Goal: Task Accomplishment & Management: Complete application form

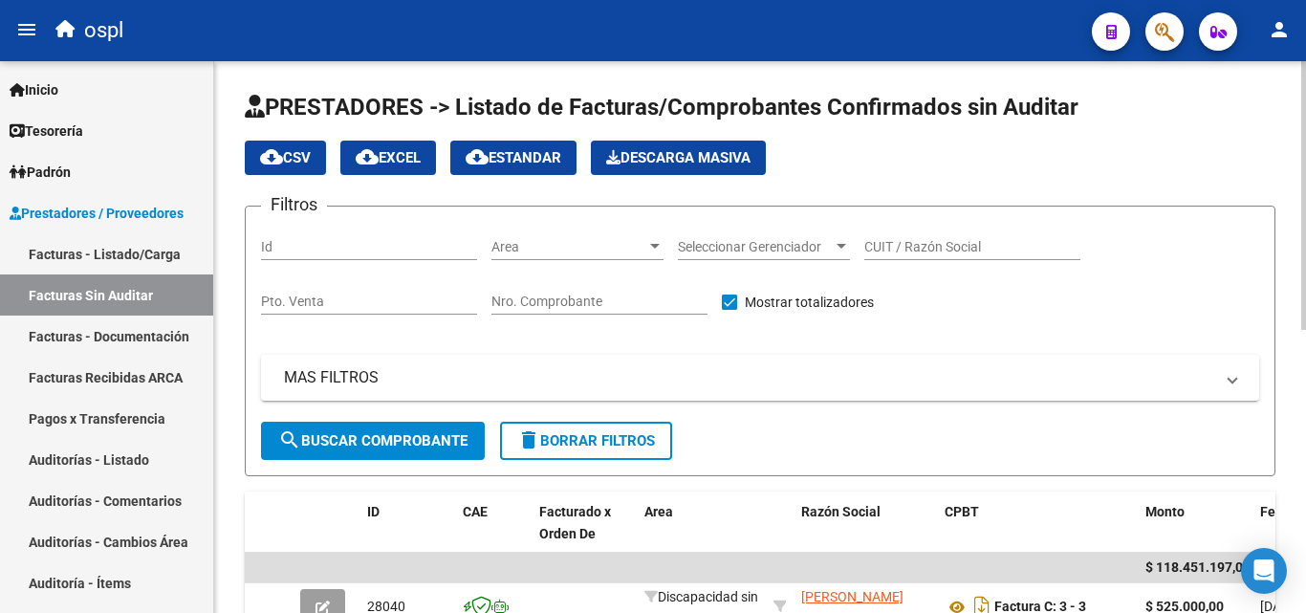
click at [572, 244] on span "Area" at bounding box center [569, 247] width 155 height 16
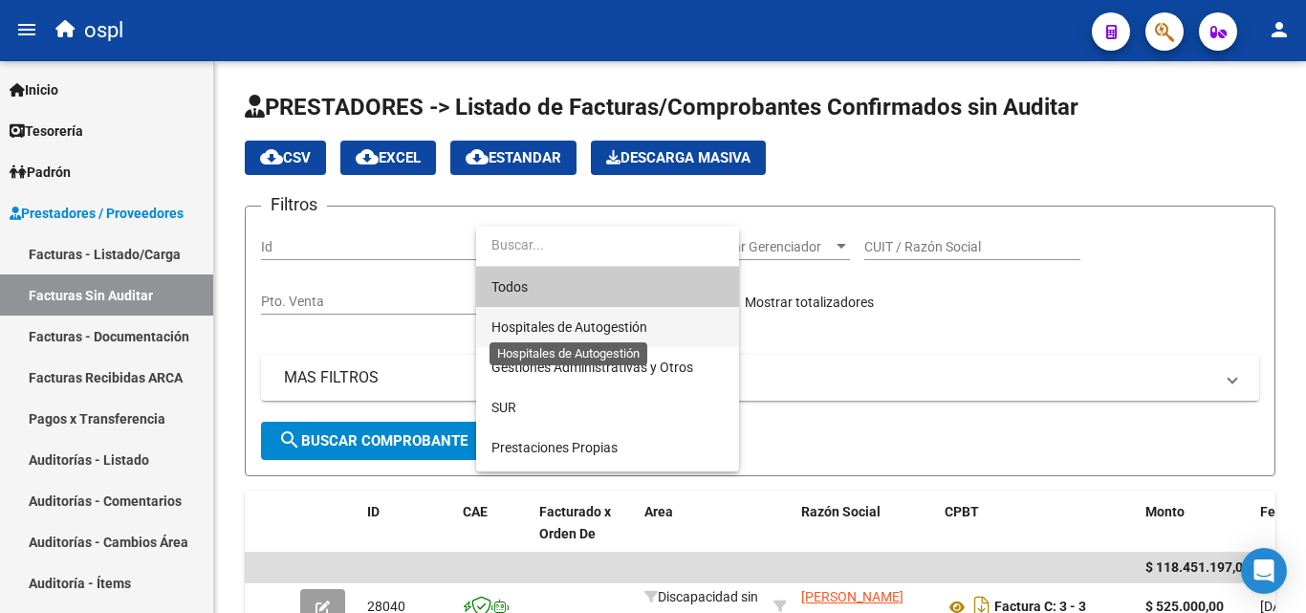
click at [565, 326] on span "Hospitales de Autogestión" at bounding box center [570, 326] width 156 height 15
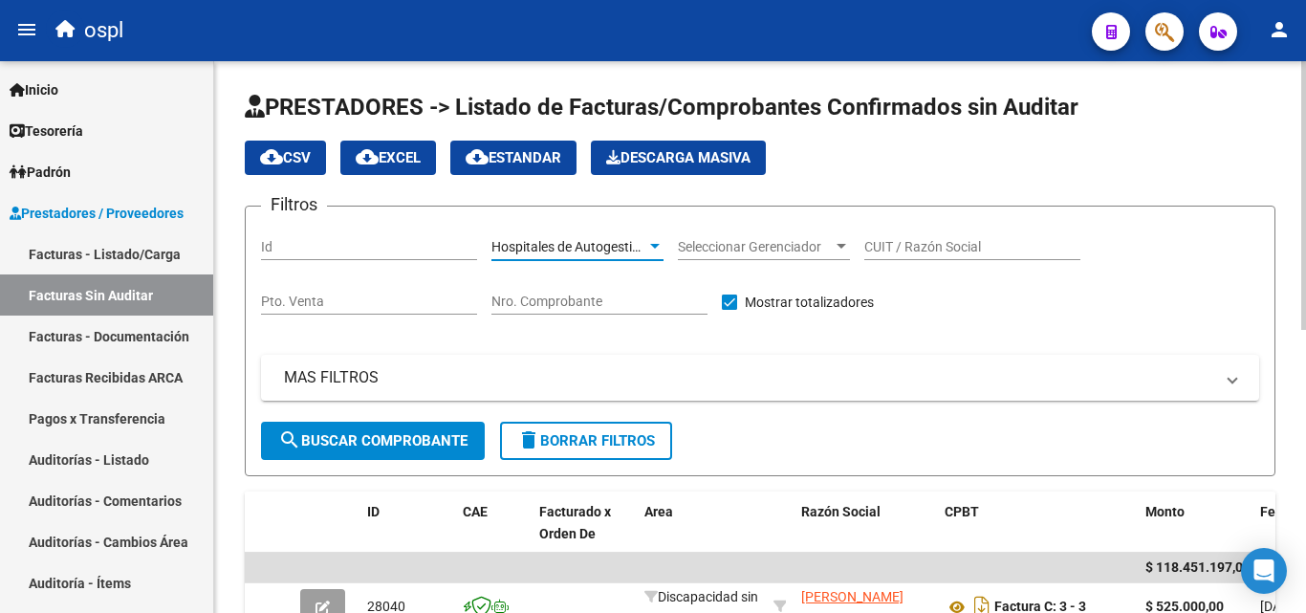
click at [421, 433] on span "search Buscar Comprobante" at bounding box center [372, 440] width 189 height 17
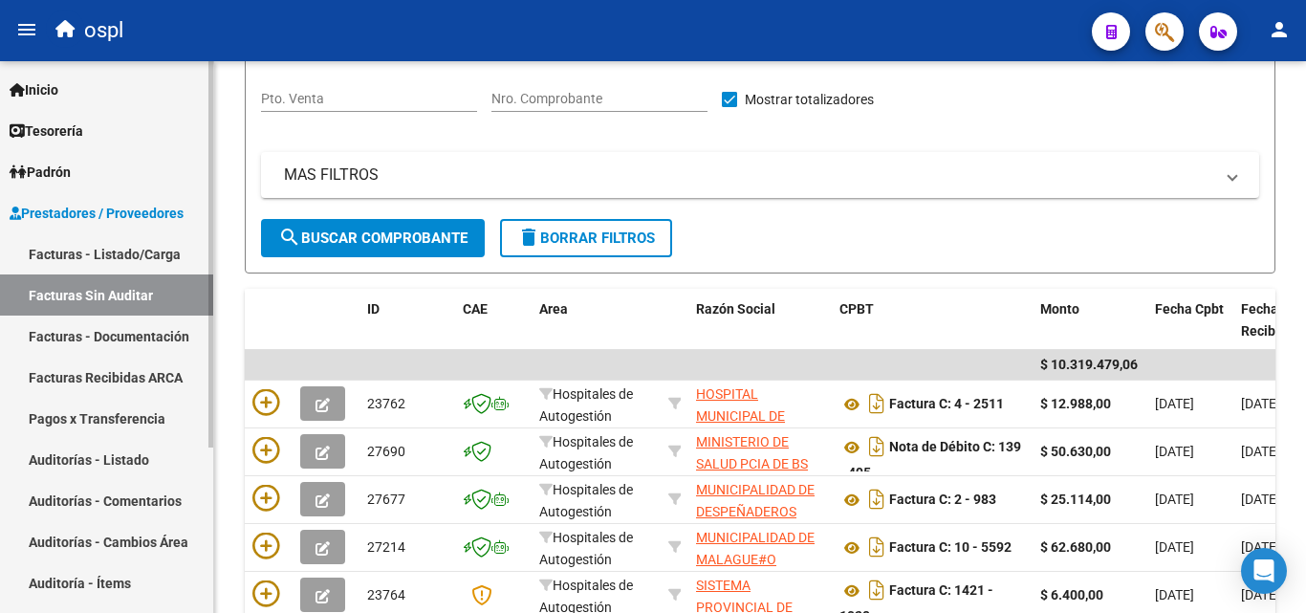
scroll to position [197, 0]
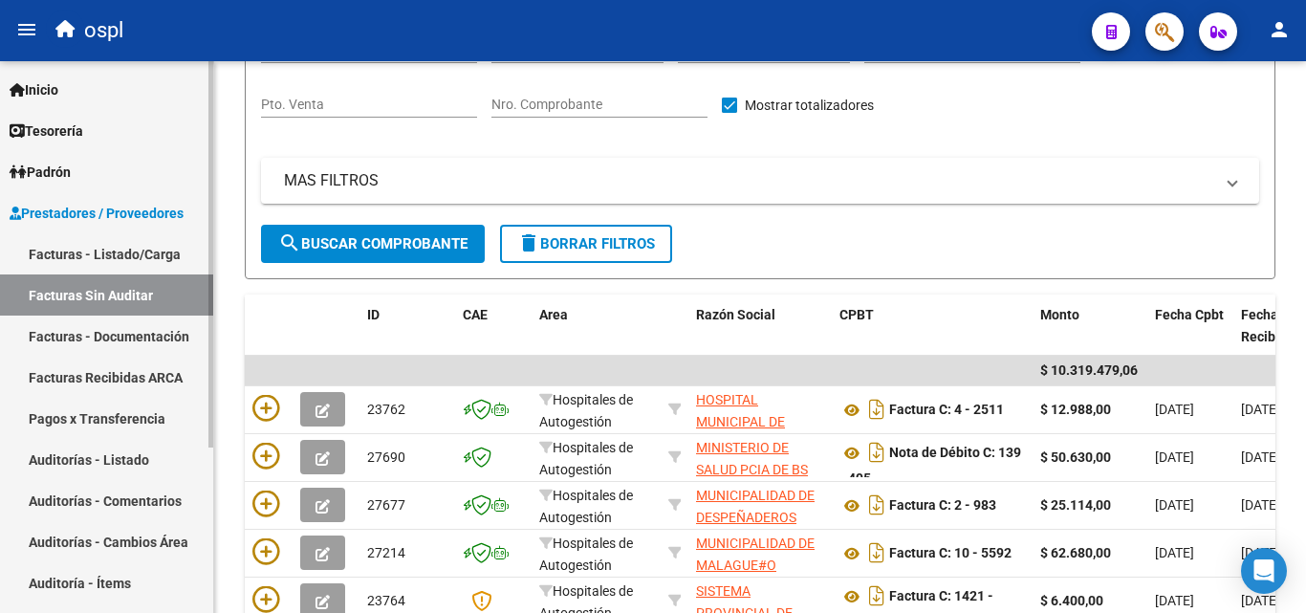
click at [115, 470] on link "Auditorías - Listado" at bounding box center [106, 459] width 213 height 41
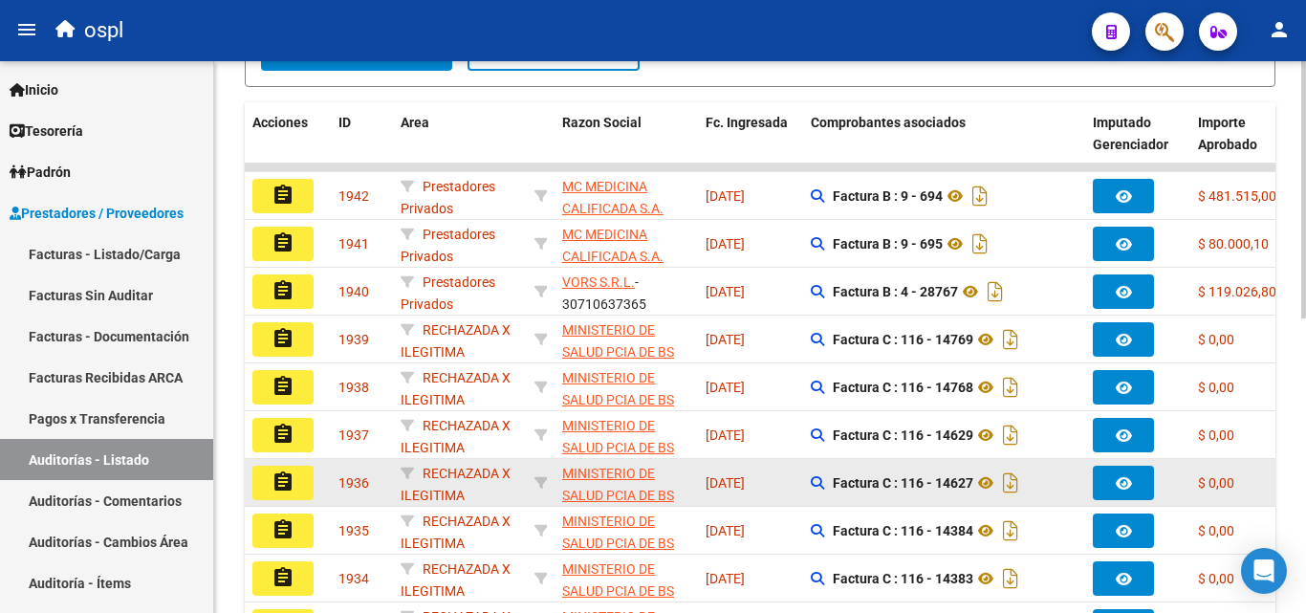
scroll to position [580, 0]
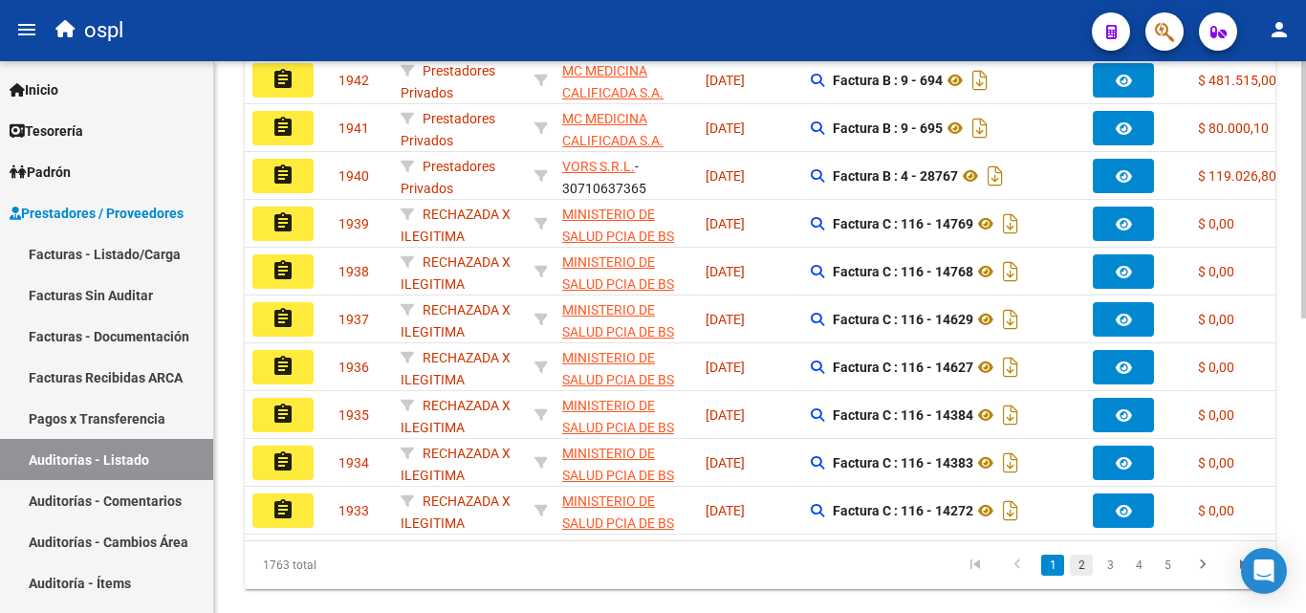
click at [1088, 576] on link "2" at bounding box center [1081, 565] width 23 height 21
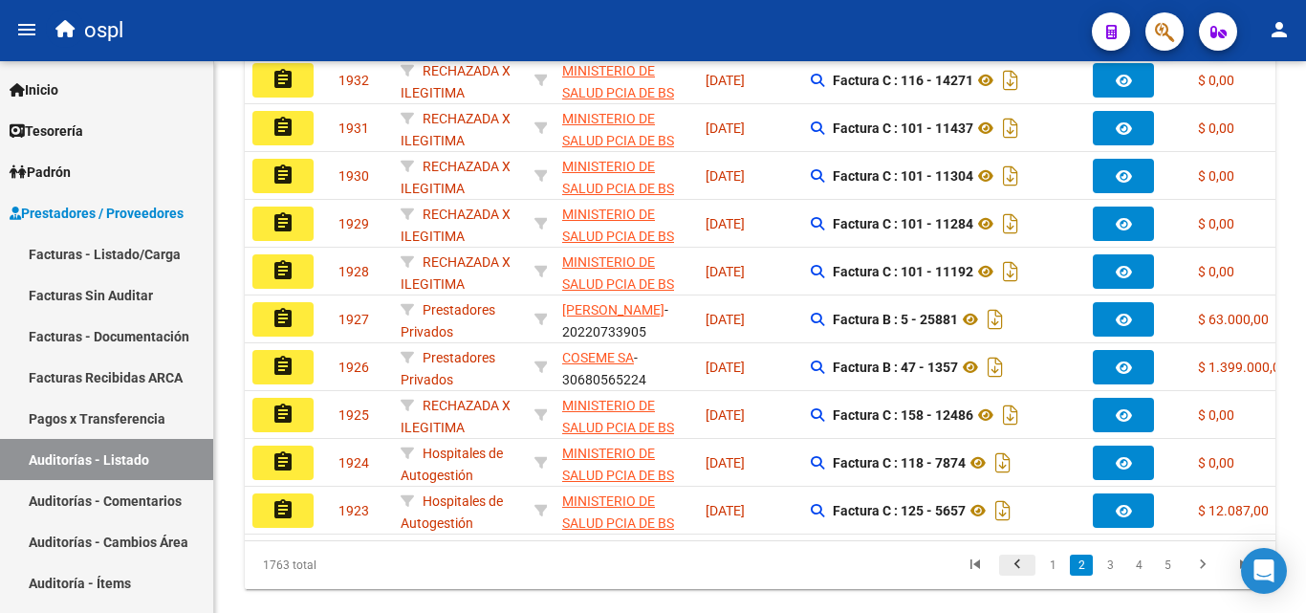
click at [1014, 579] on icon "go to previous page" at bounding box center [1017, 567] width 25 height 23
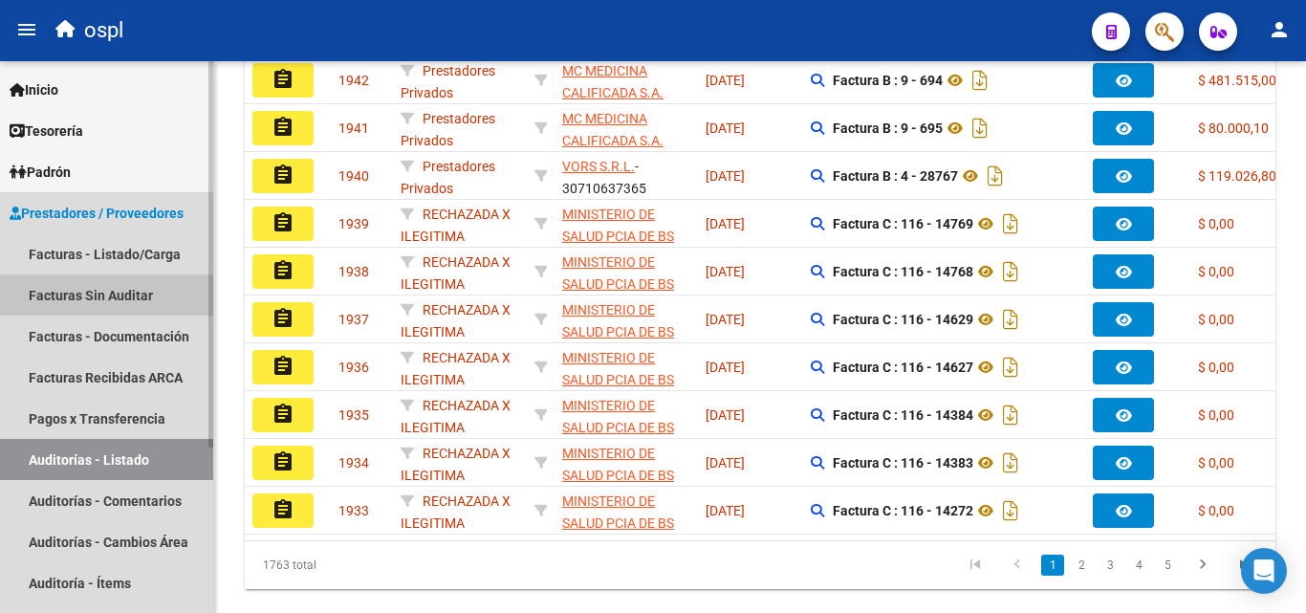
click at [140, 274] on link "Facturas Sin Auditar" at bounding box center [106, 294] width 213 height 41
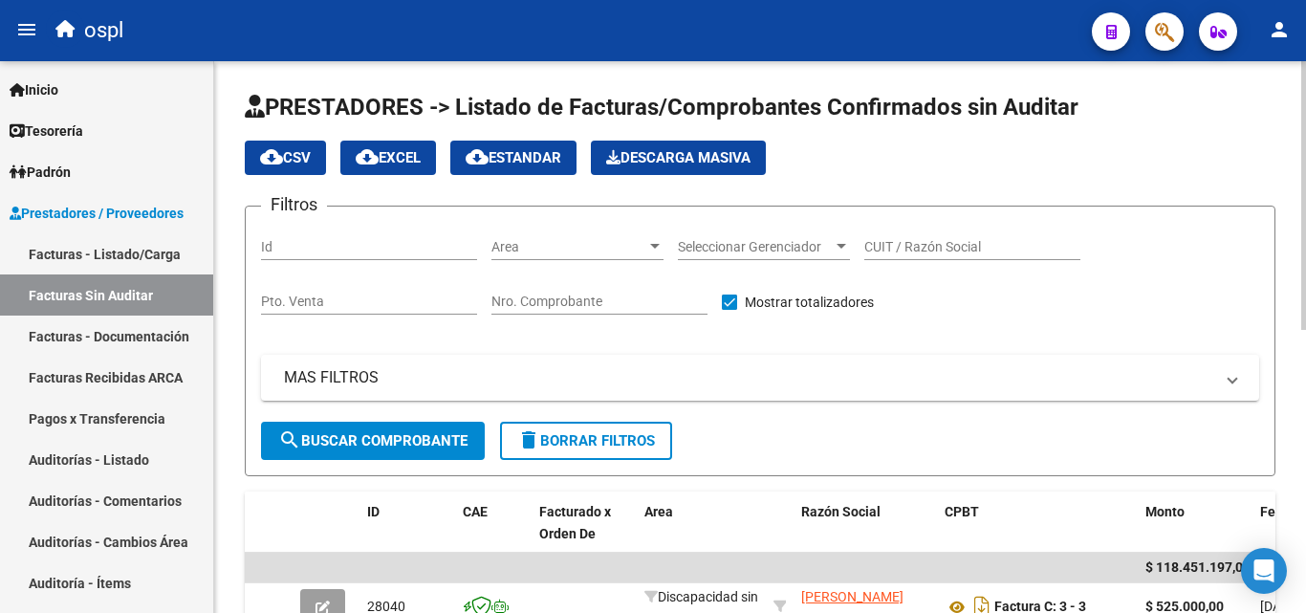
click at [553, 253] on span "Area" at bounding box center [569, 247] width 155 height 16
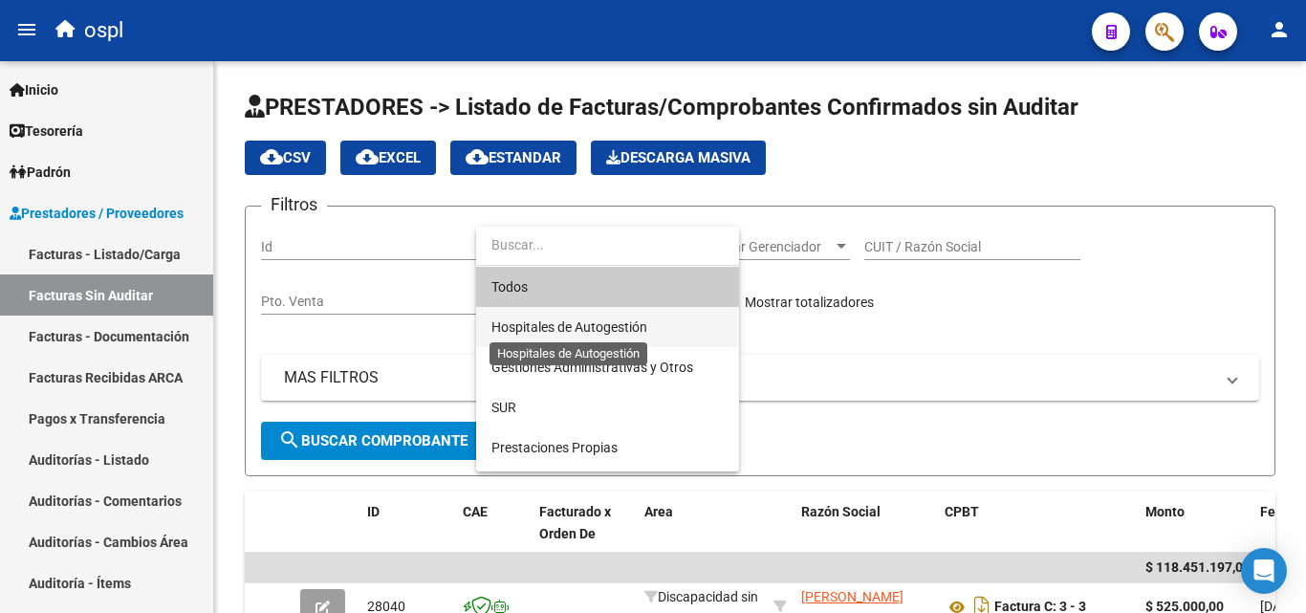
click at [552, 320] on span "Hospitales de Autogestión" at bounding box center [570, 326] width 156 height 15
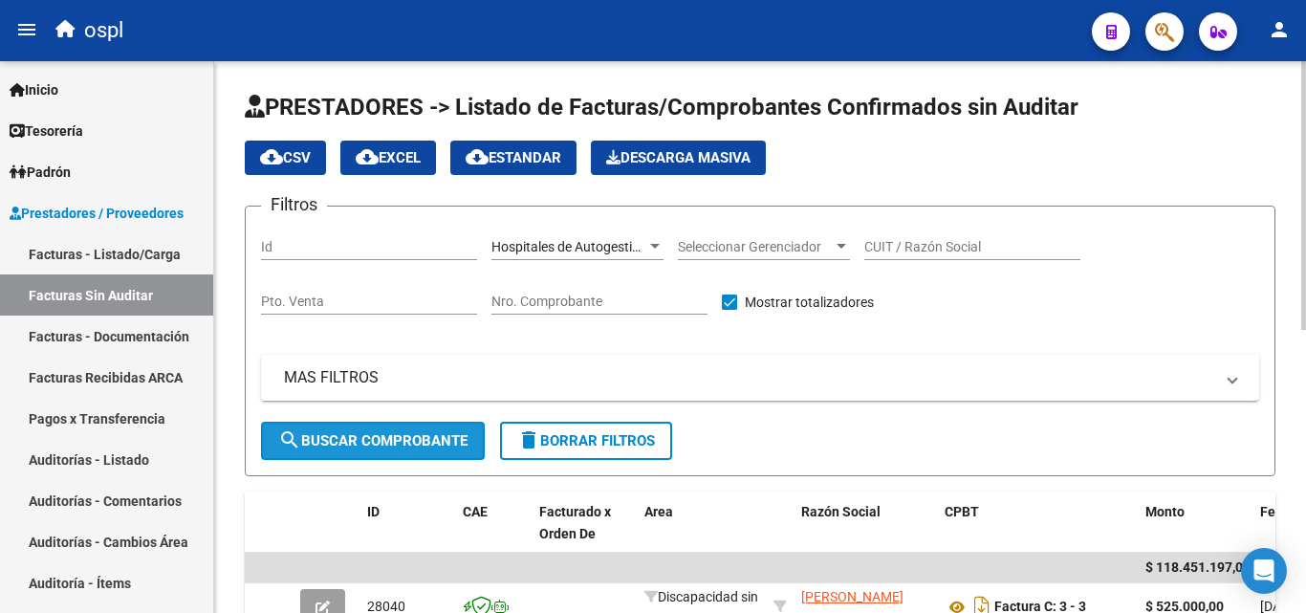
click at [403, 427] on button "search Buscar Comprobante" at bounding box center [373, 441] width 224 height 38
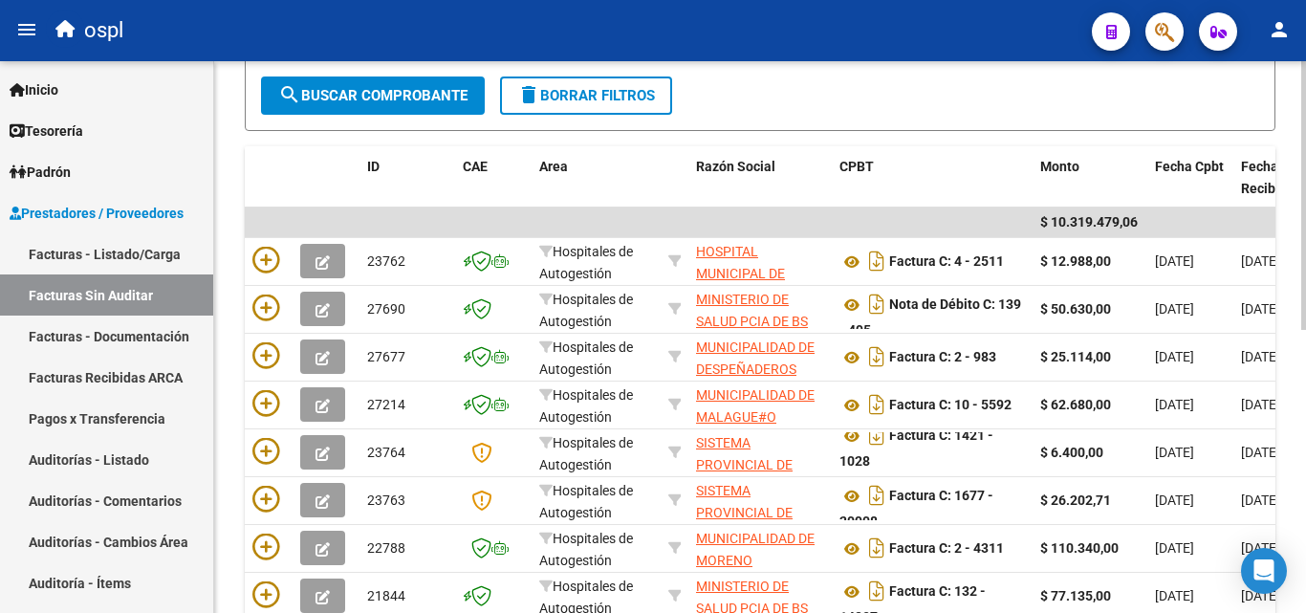
scroll to position [287, 0]
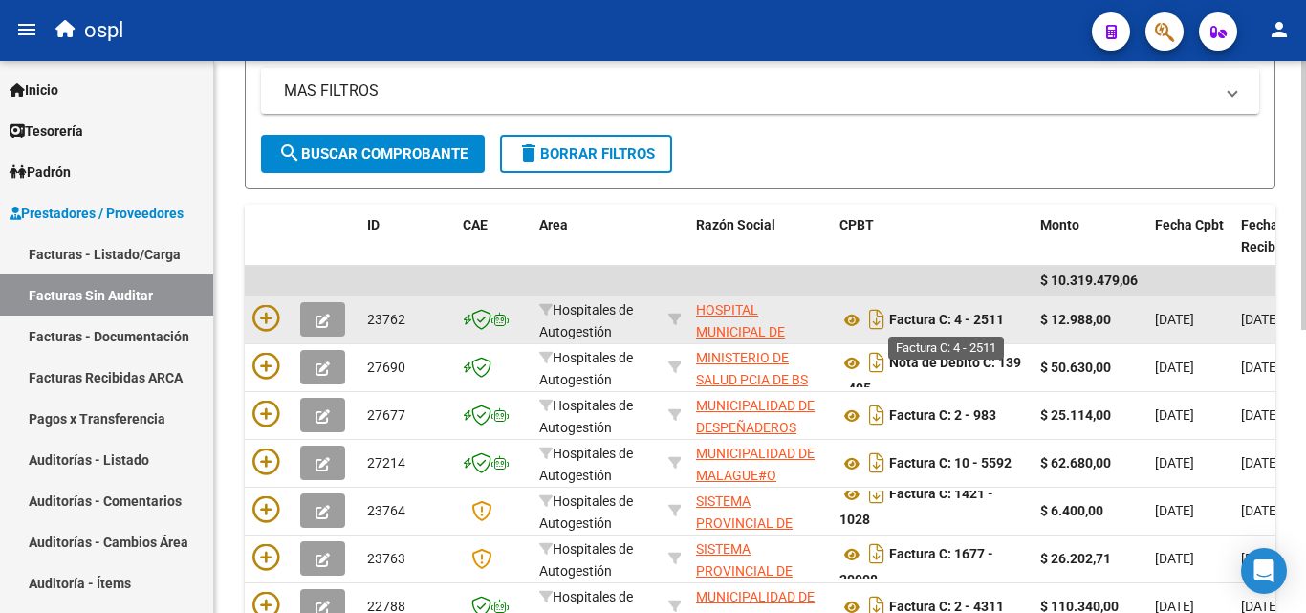
click at [989, 323] on strong "Factura C: 4 - 2511" at bounding box center [946, 320] width 115 height 15
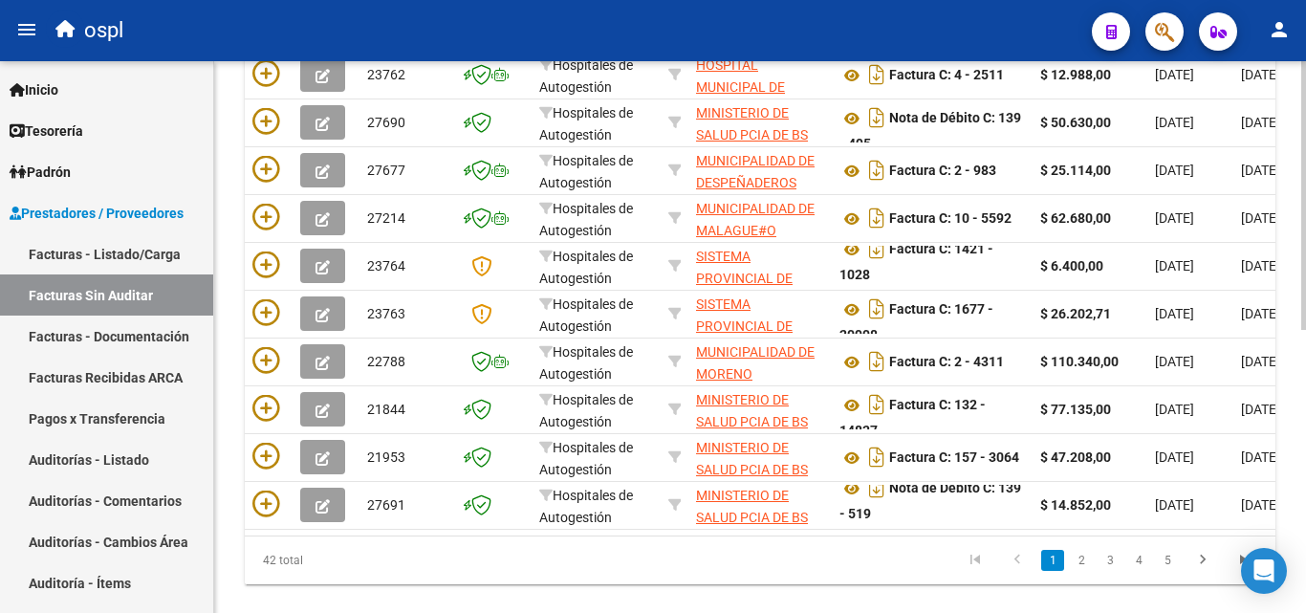
scroll to position [580, 0]
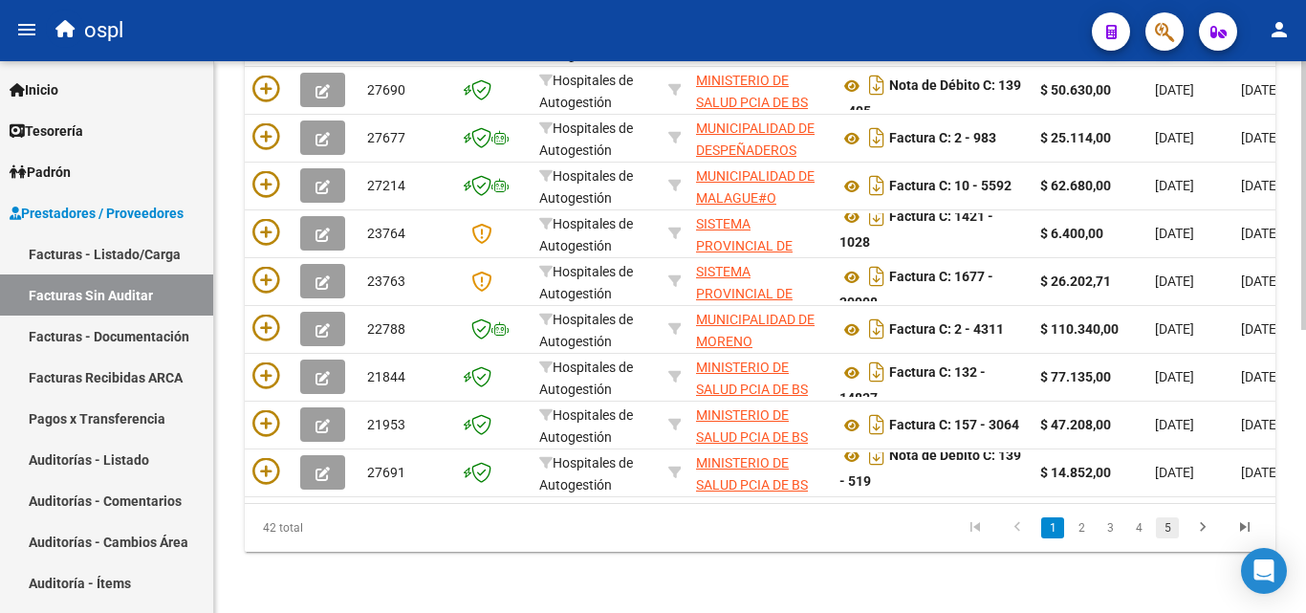
click at [1160, 523] on link "5" at bounding box center [1167, 527] width 23 height 21
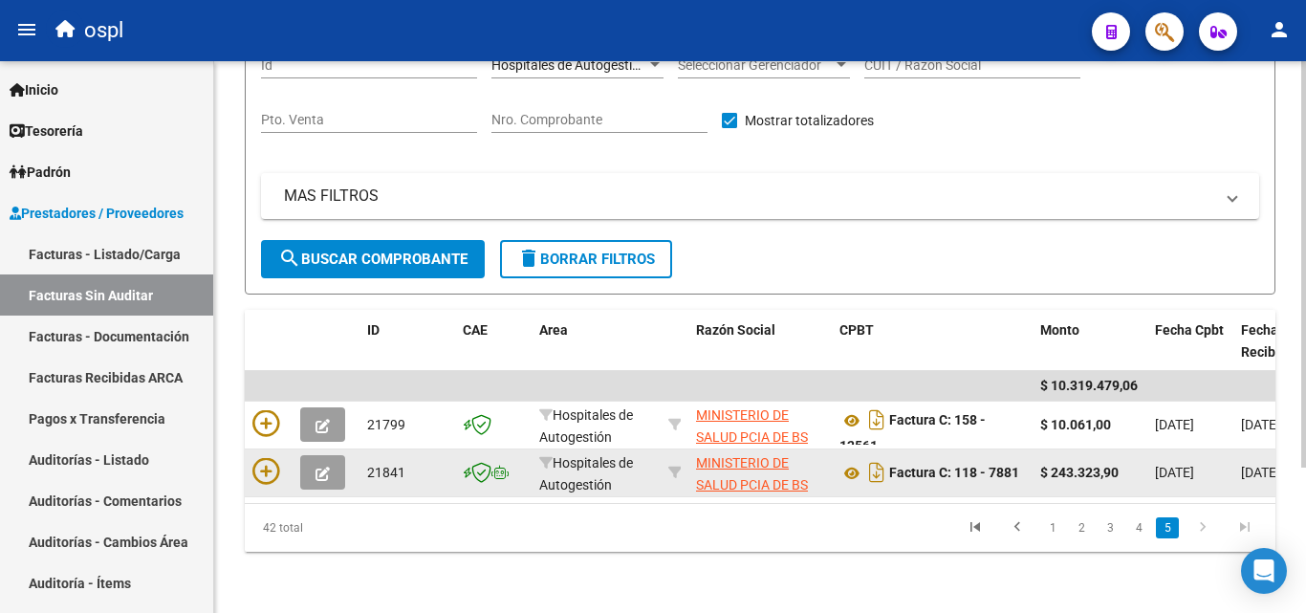
scroll to position [197, 0]
click at [271, 458] on icon at bounding box center [265, 471] width 27 height 27
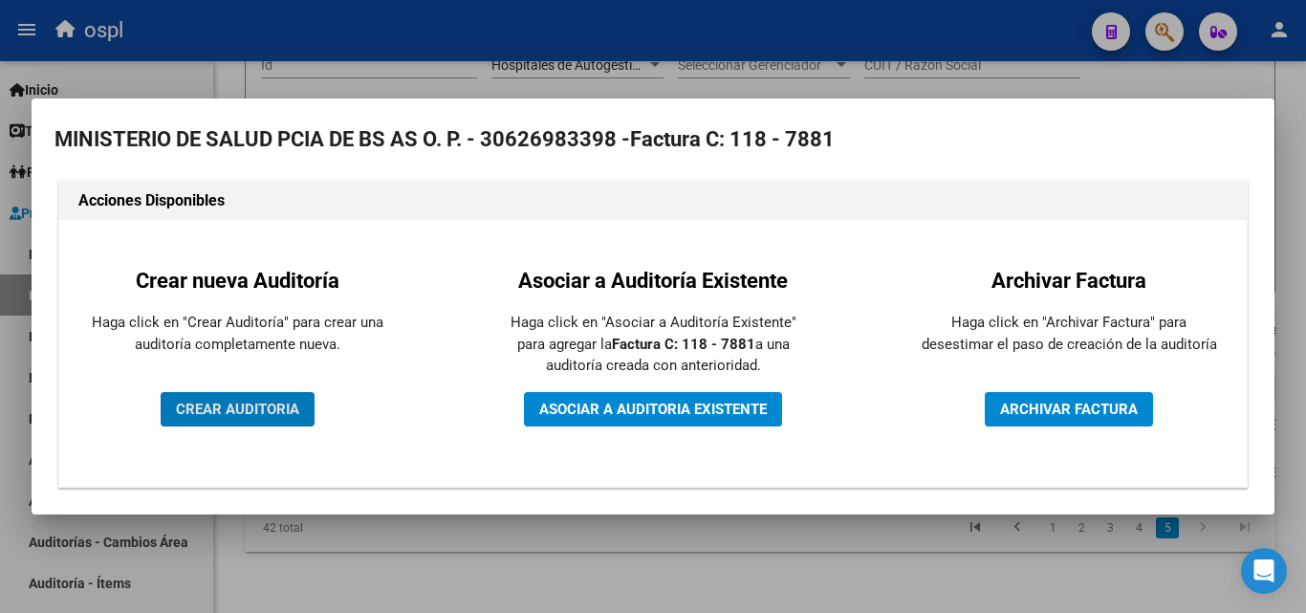
click at [230, 408] on span "CREAR AUDITORIA" at bounding box center [237, 409] width 123 height 17
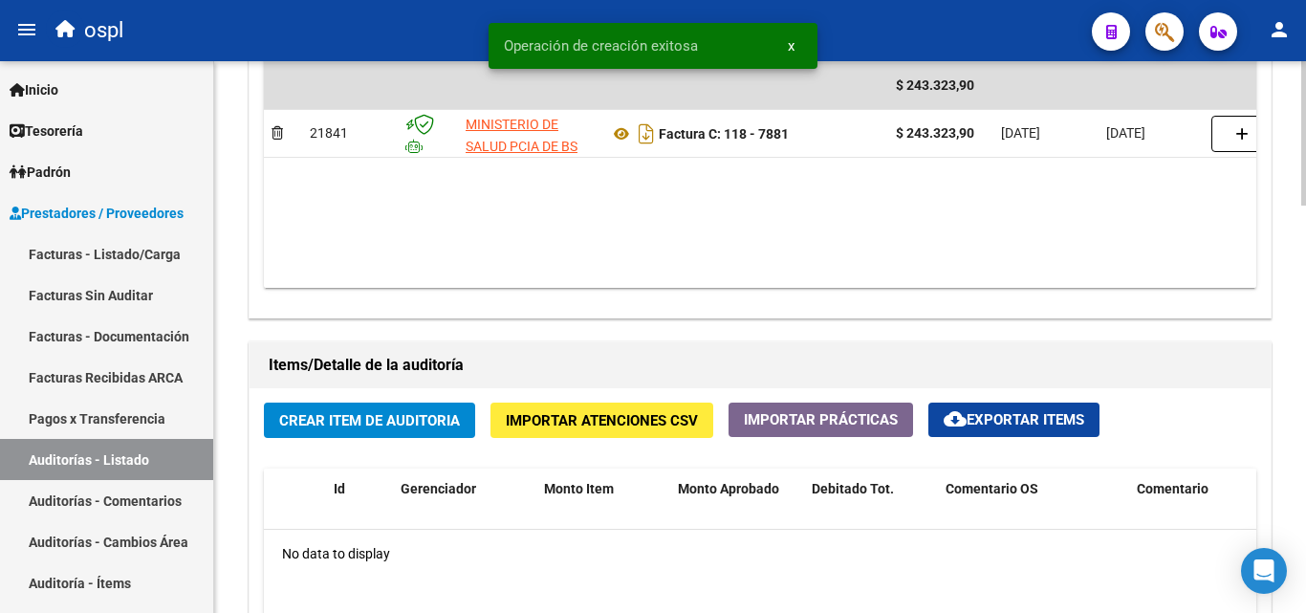
scroll to position [1339, 0]
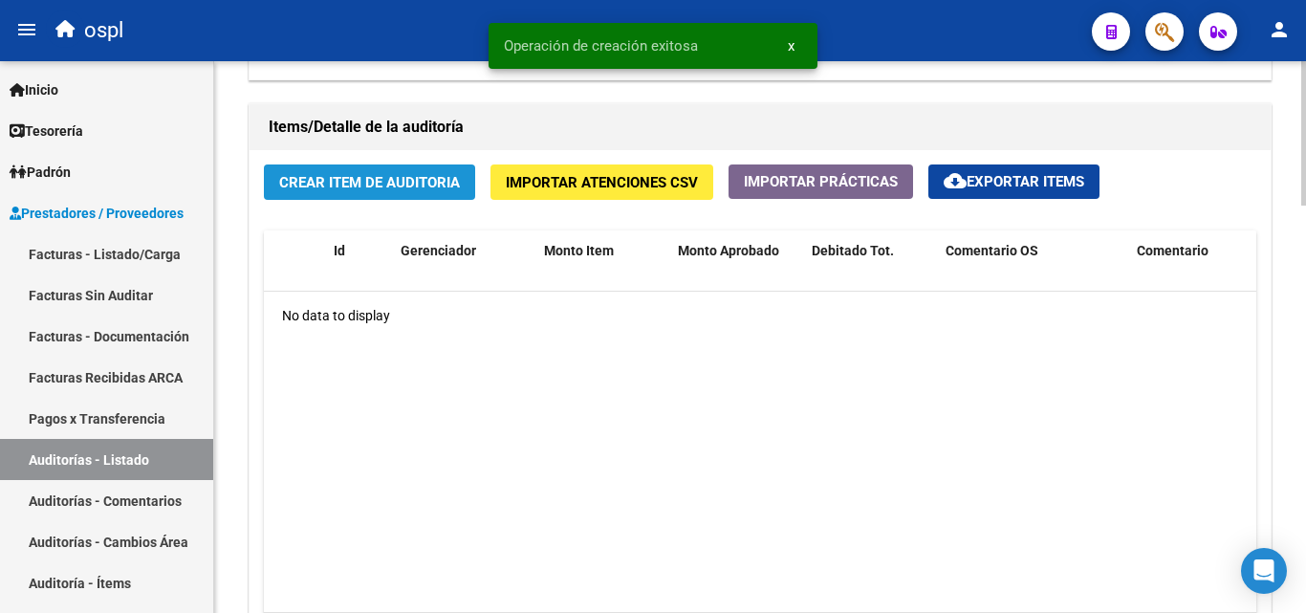
click at [362, 181] on span "Crear Item de Auditoria" at bounding box center [369, 182] width 181 height 17
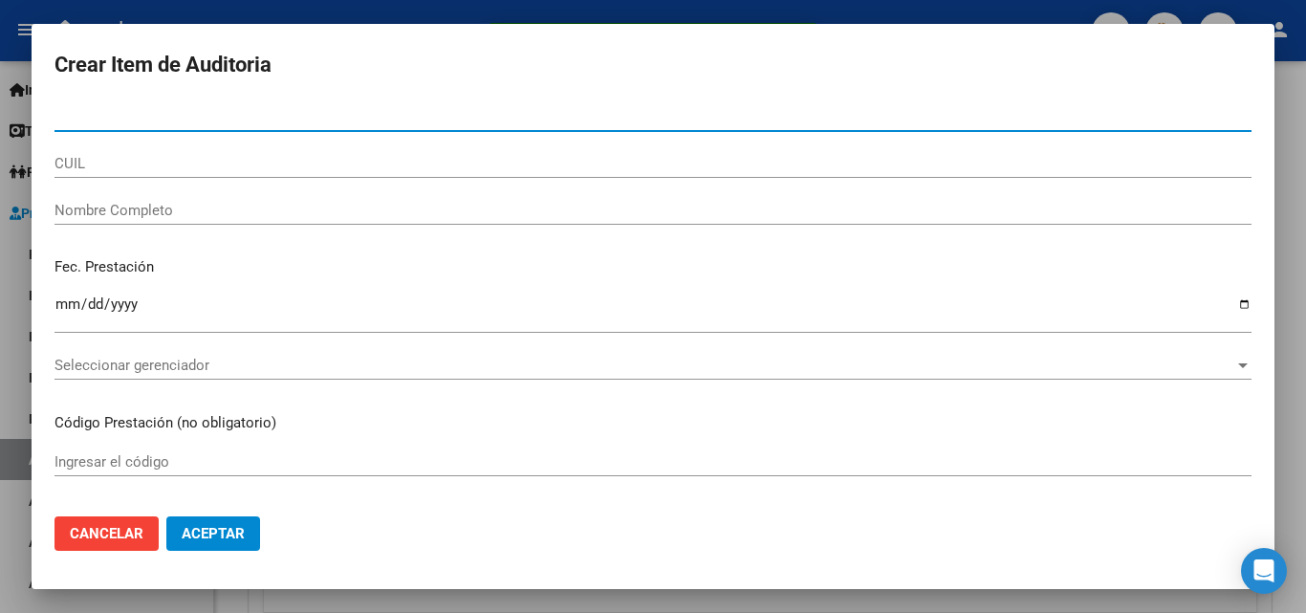
click at [178, 207] on input "Nombre Completo" at bounding box center [653, 210] width 1197 height 17
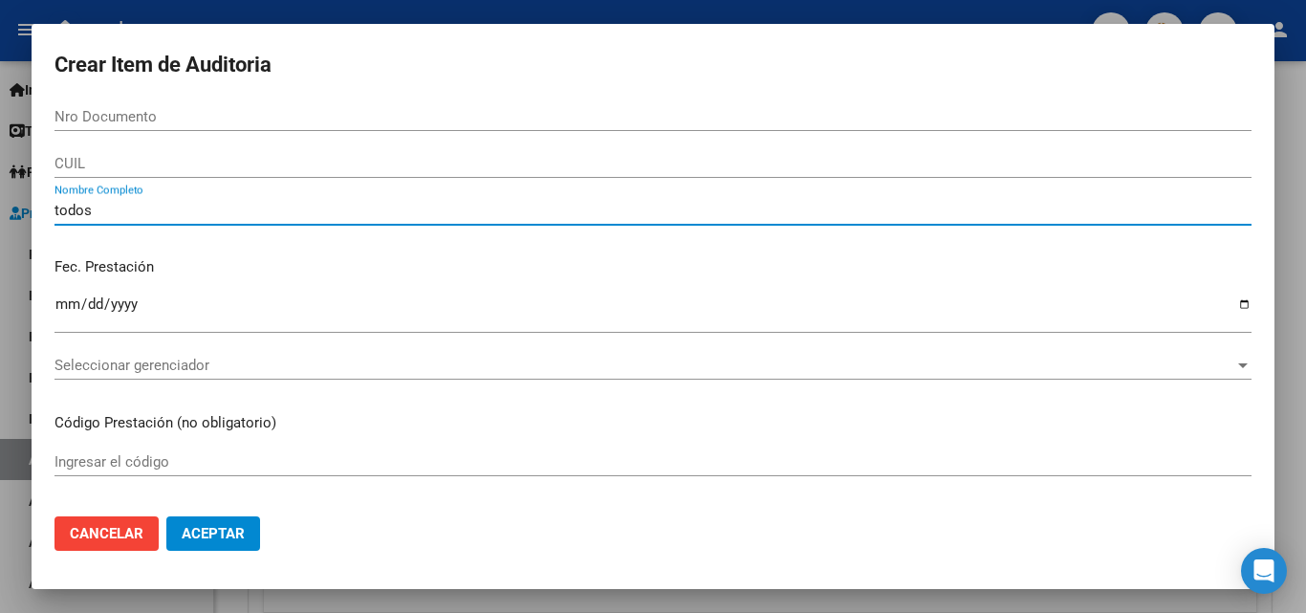
type input "todos"
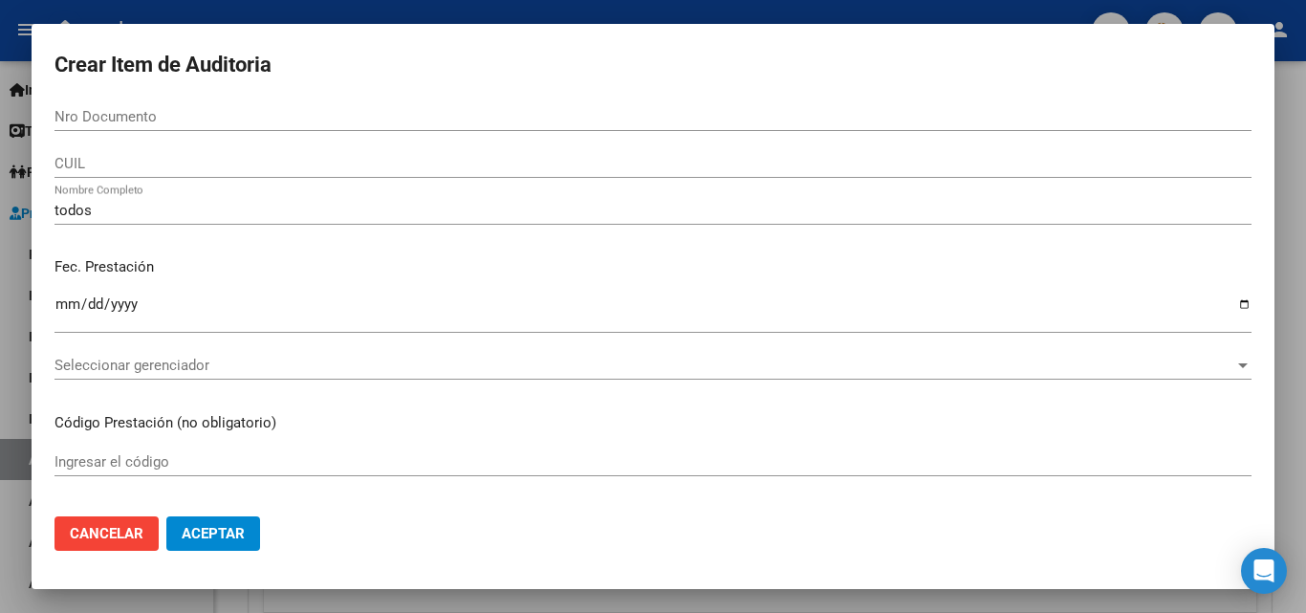
scroll to position [383, 0]
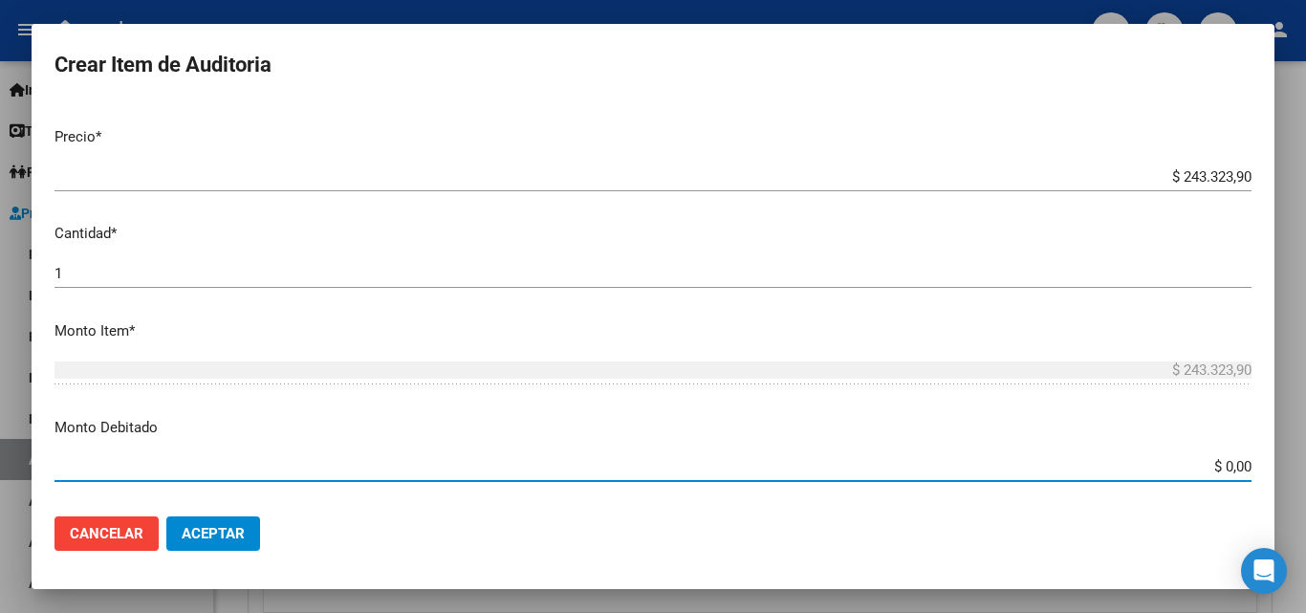
drag, startPoint x: 1191, startPoint y: 464, endPoint x: 1287, endPoint y: 464, distance: 96.6
click at [1287, 464] on div "Crear Item de Auditoria Nro Documento CUIL todos Nombre Completo Fec. Prestació…" at bounding box center [653, 306] width 1306 height 613
type input "$ 243.323,90"
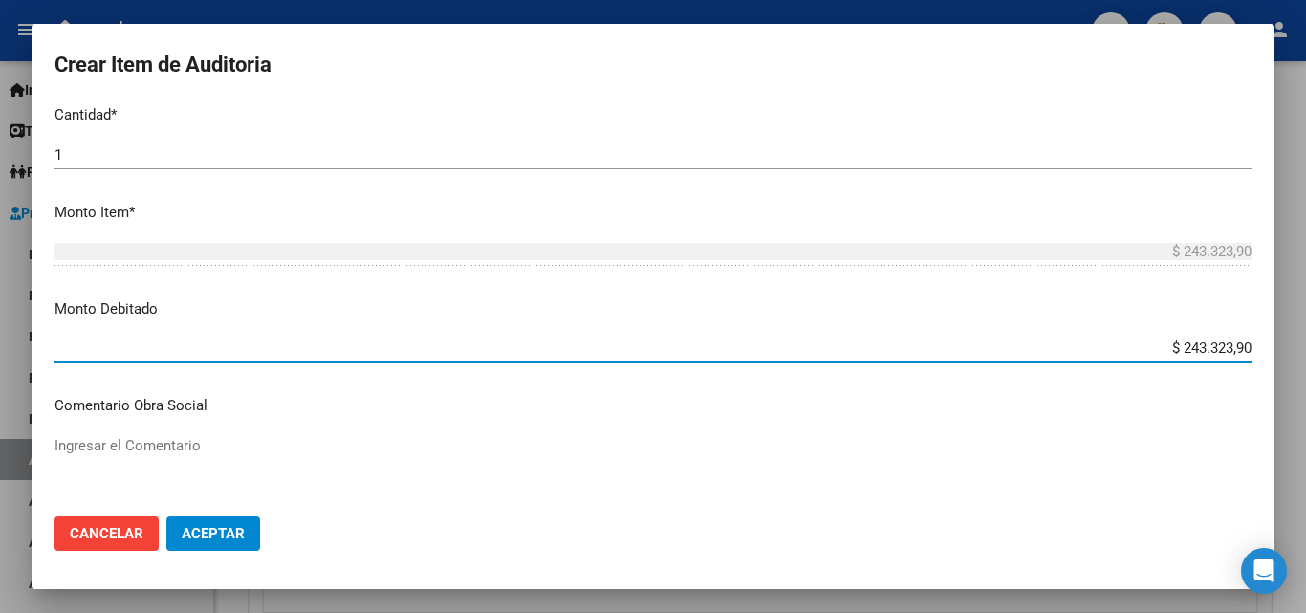
scroll to position [669, 0]
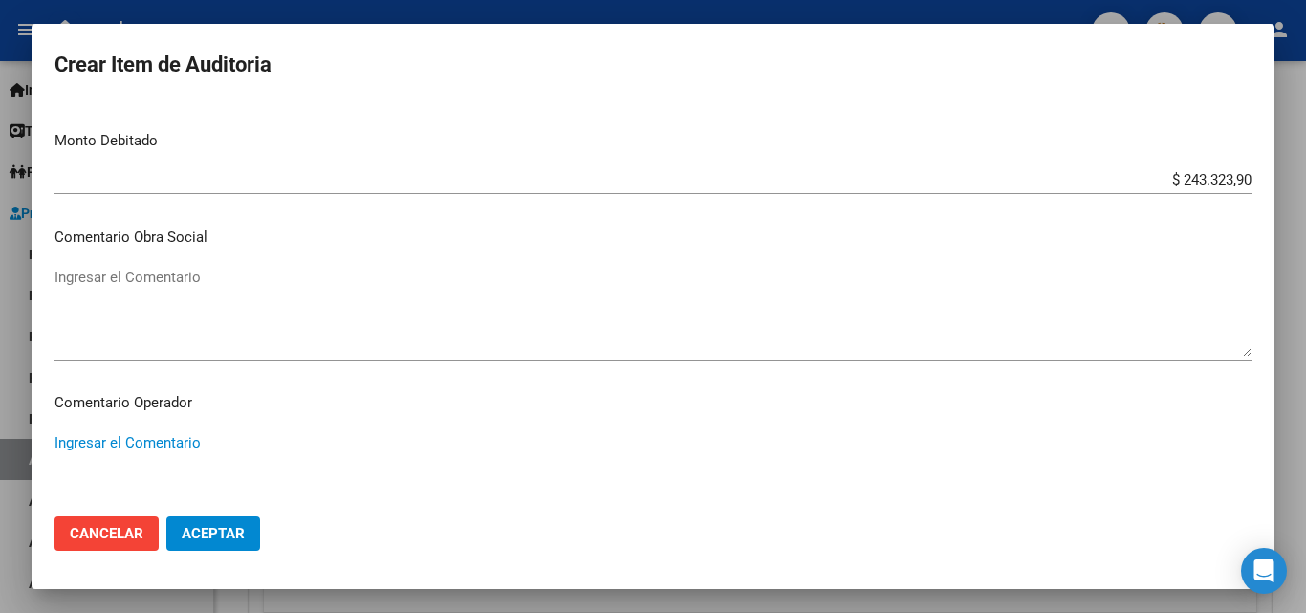
click at [300, 449] on textarea "Ingresar el Comentario" at bounding box center [653, 477] width 1197 height 90
click at [435, 451] on textarea "débito total informado por mail el [DATE] - sin nota de credito" at bounding box center [653, 477] width 1197 height 90
click at [335, 442] on textarea "débito total informado por mail el [DATE] - sin nota de crédito" at bounding box center [653, 477] width 1197 height 90
type textarea "débito total informado por mail el [DATE] (adjunto en doc) - sin nota de crédito"
click at [209, 530] on span "Aceptar" at bounding box center [213, 533] width 63 height 17
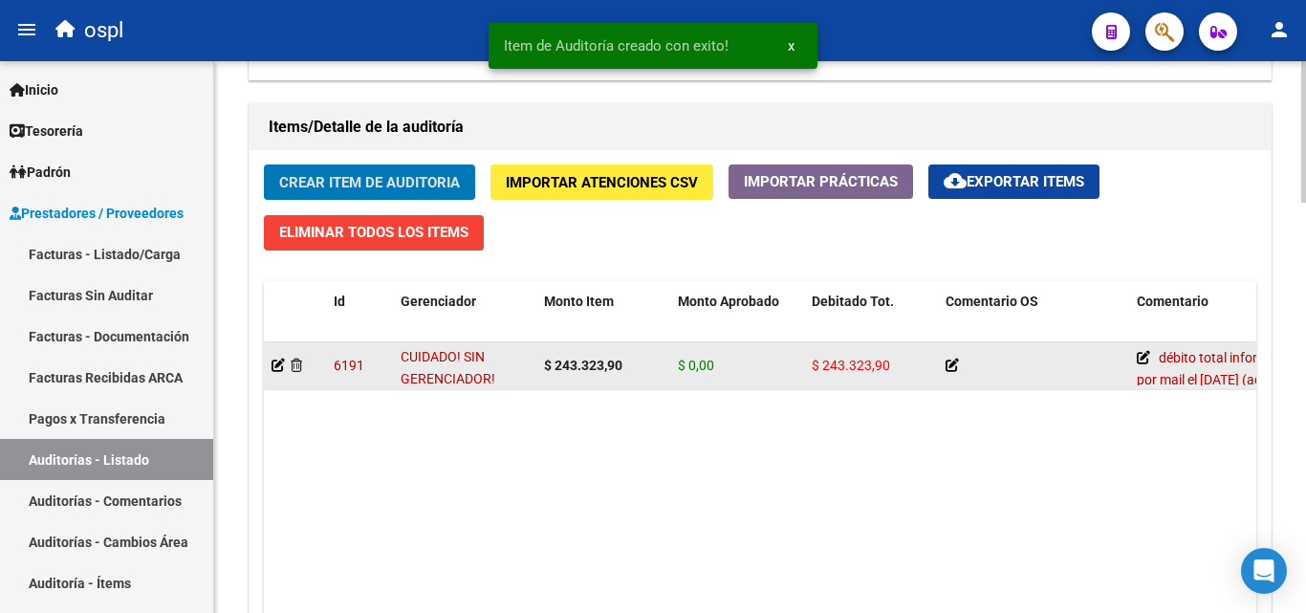
scroll to position [1053, 0]
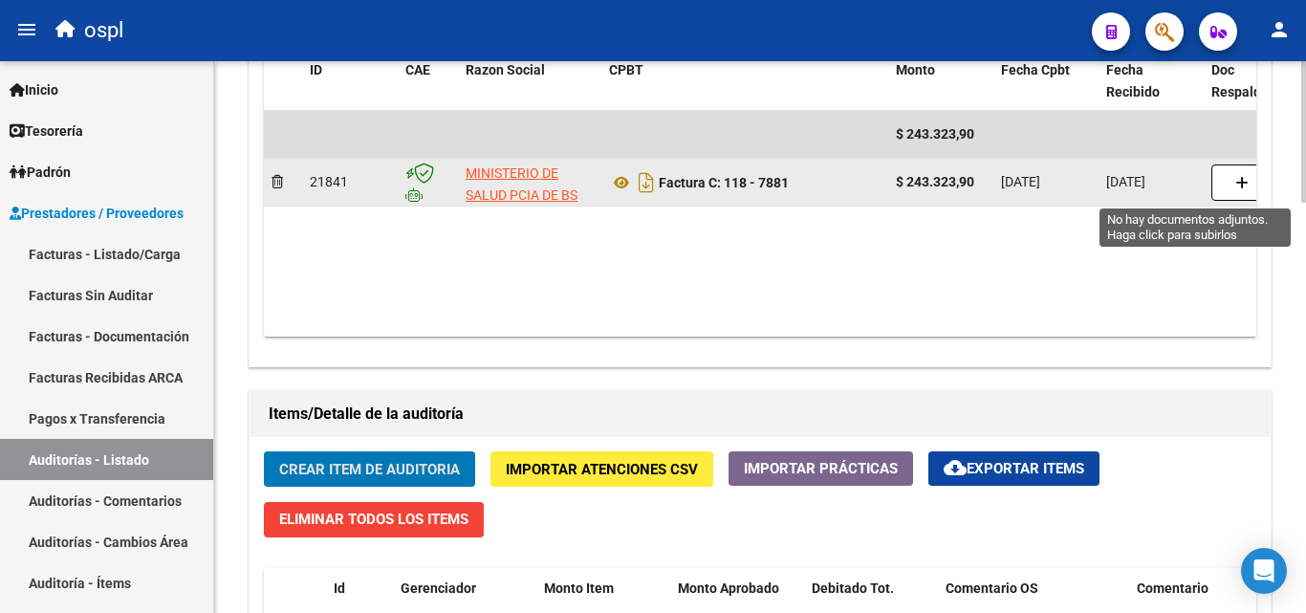
click at [1233, 193] on button "button" at bounding box center [1242, 182] width 61 height 36
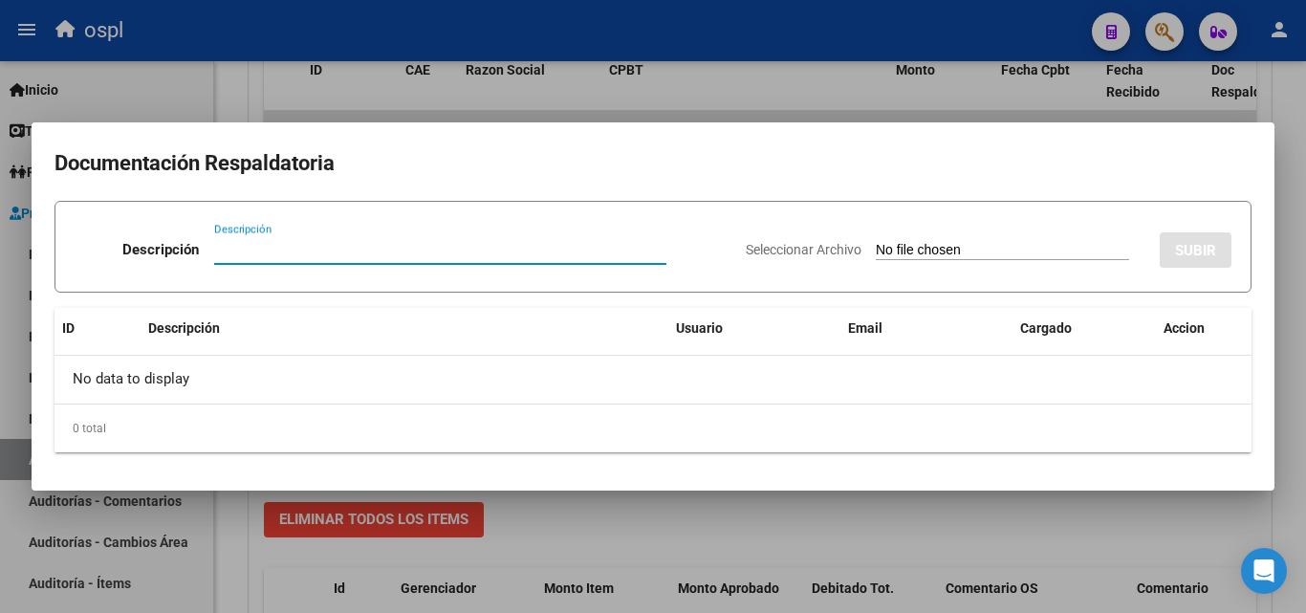
click at [930, 249] on input "Seleccionar Archivo" at bounding box center [1002, 251] width 253 height 18
type input "C:\fakepath\DÉBITO FACTURA 7881 HOSPITAL INTERZONAL GENERAL DE AGUDOS Y CRÓNICO…"
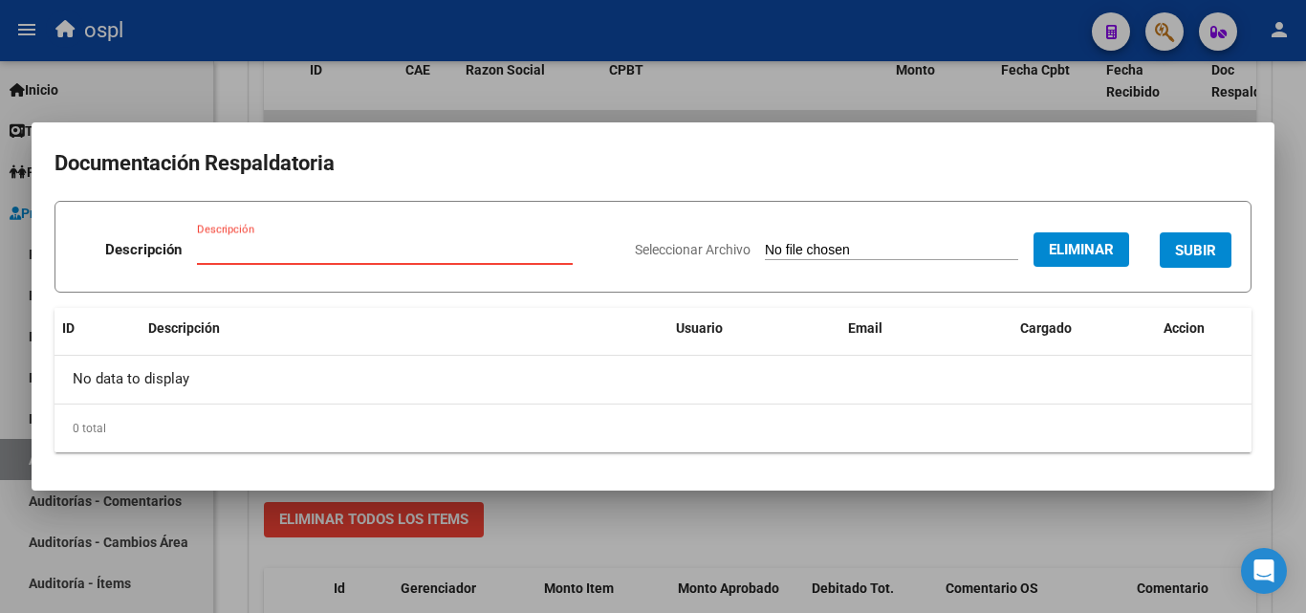
click at [339, 253] on input "Descripción" at bounding box center [385, 249] width 376 height 17
type input "débito total"
click at [1192, 252] on span "SUBIR" at bounding box center [1195, 250] width 41 height 17
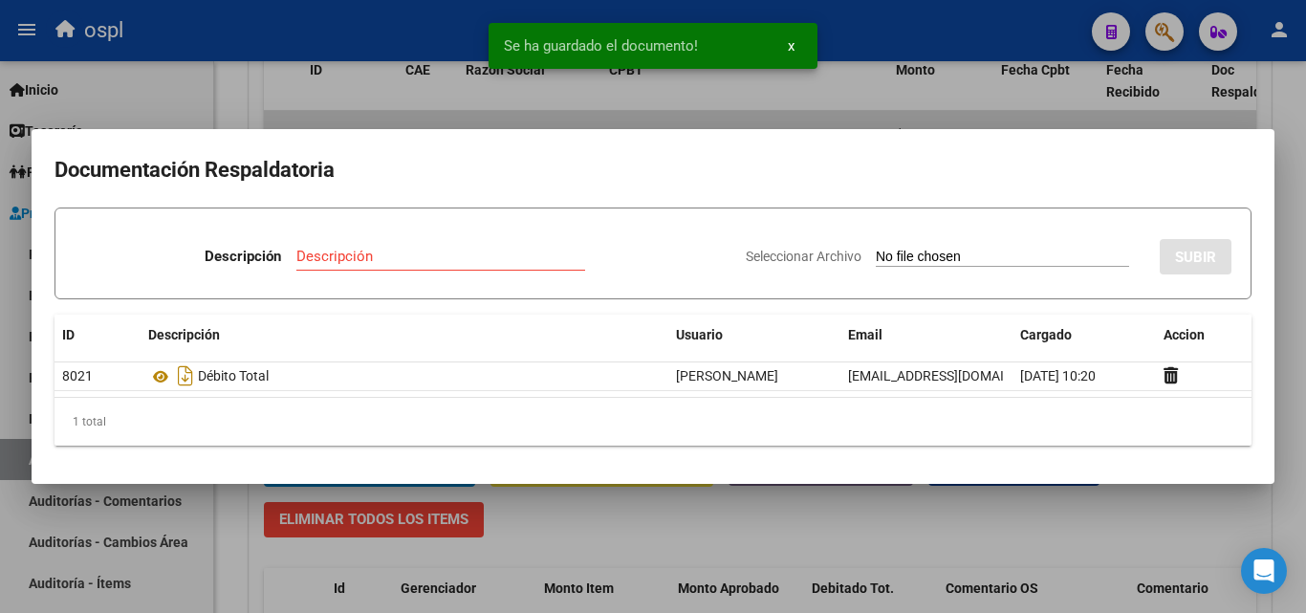
click at [844, 97] on div at bounding box center [653, 306] width 1306 height 613
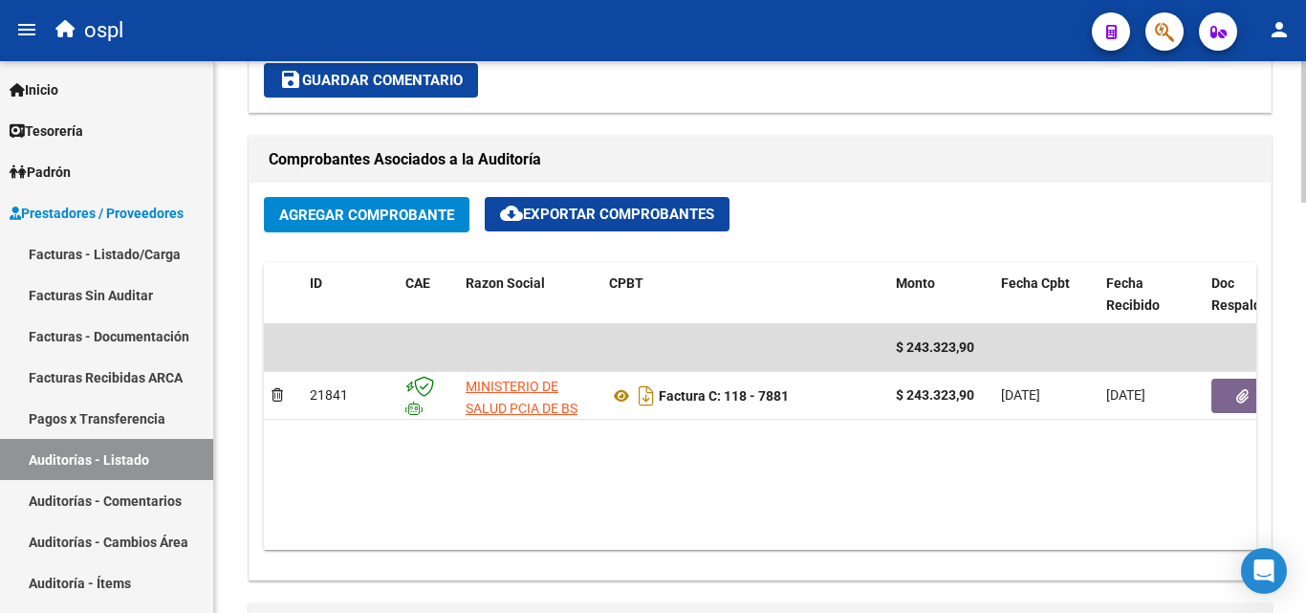
scroll to position [861, 0]
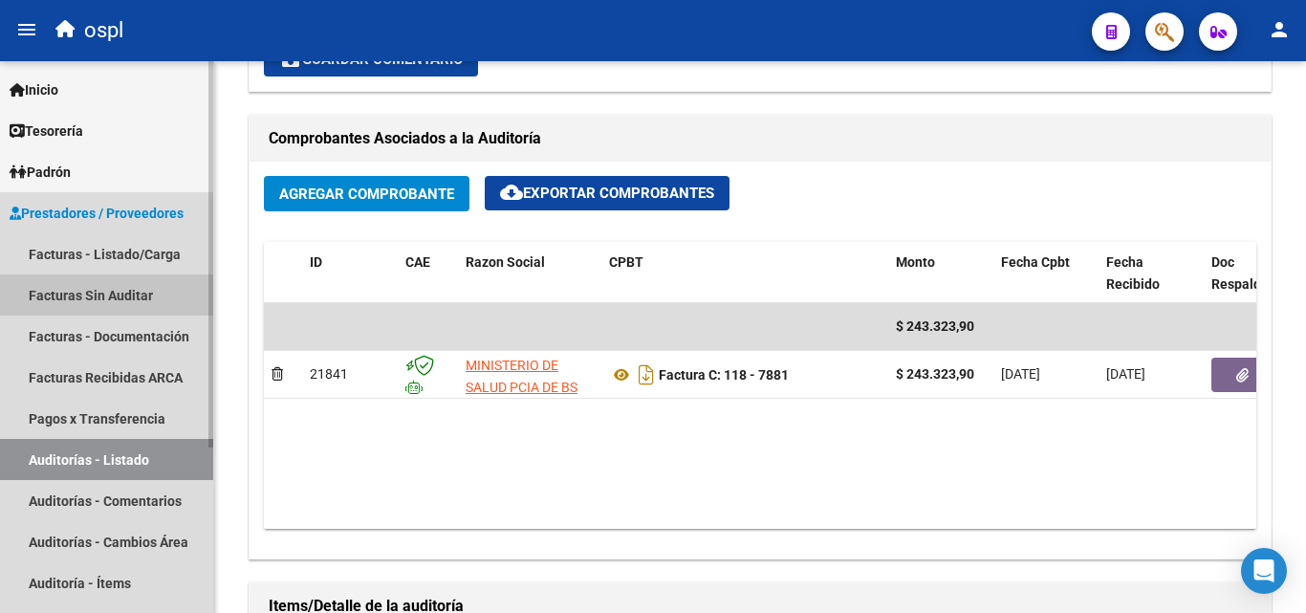
drag, startPoint x: 109, startPoint y: 298, endPoint x: 186, endPoint y: 291, distance: 77.8
click at [111, 298] on link "Facturas Sin Auditar" at bounding box center [106, 294] width 213 height 41
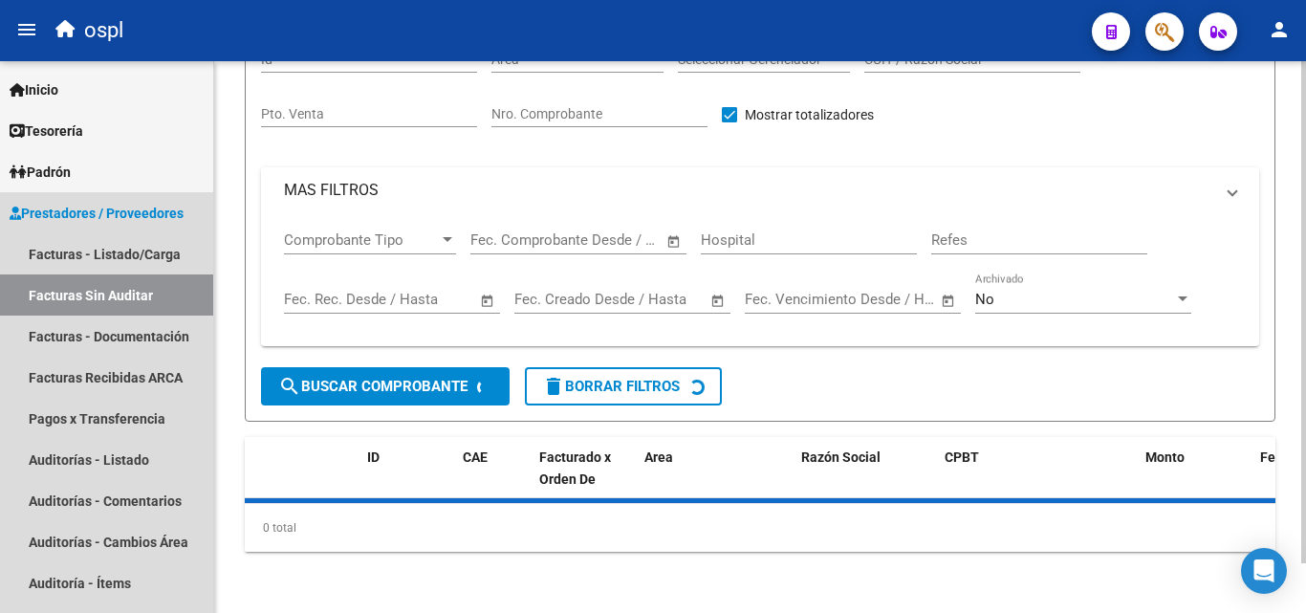
scroll to position [55, 0]
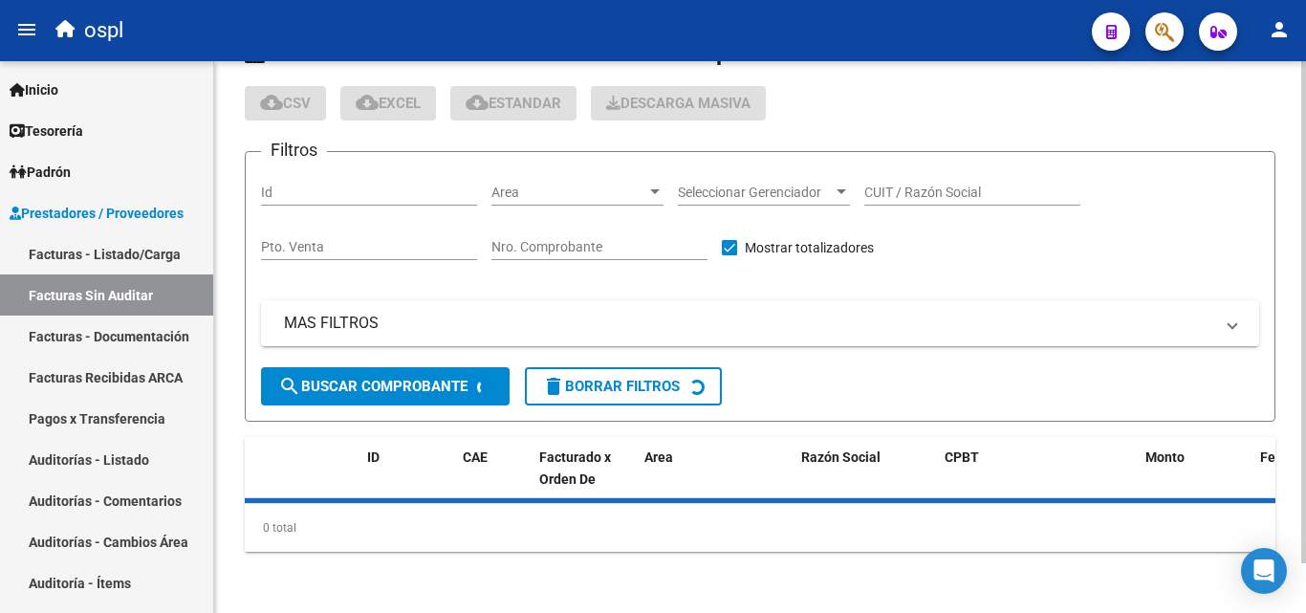
click at [579, 198] on span "Area" at bounding box center [569, 193] width 155 height 16
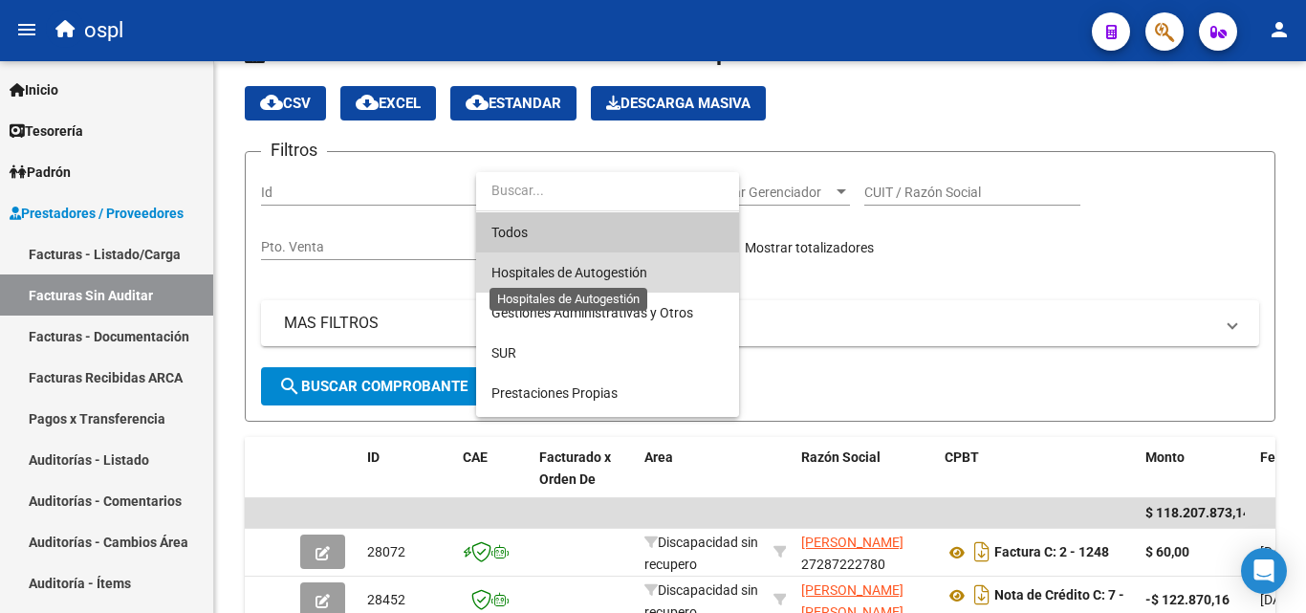
click at [629, 271] on span "Hospitales de Autogestión" at bounding box center [570, 272] width 156 height 15
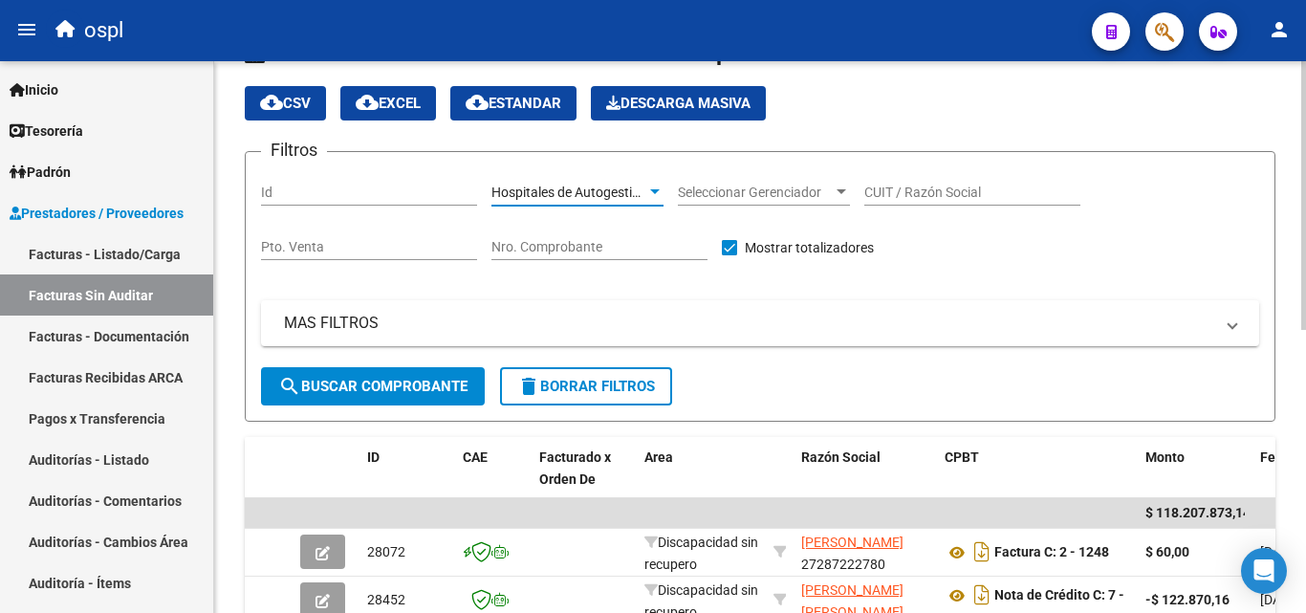
click at [418, 384] on span "search Buscar Comprobante" at bounding box center [372, 386] width 189 height 17
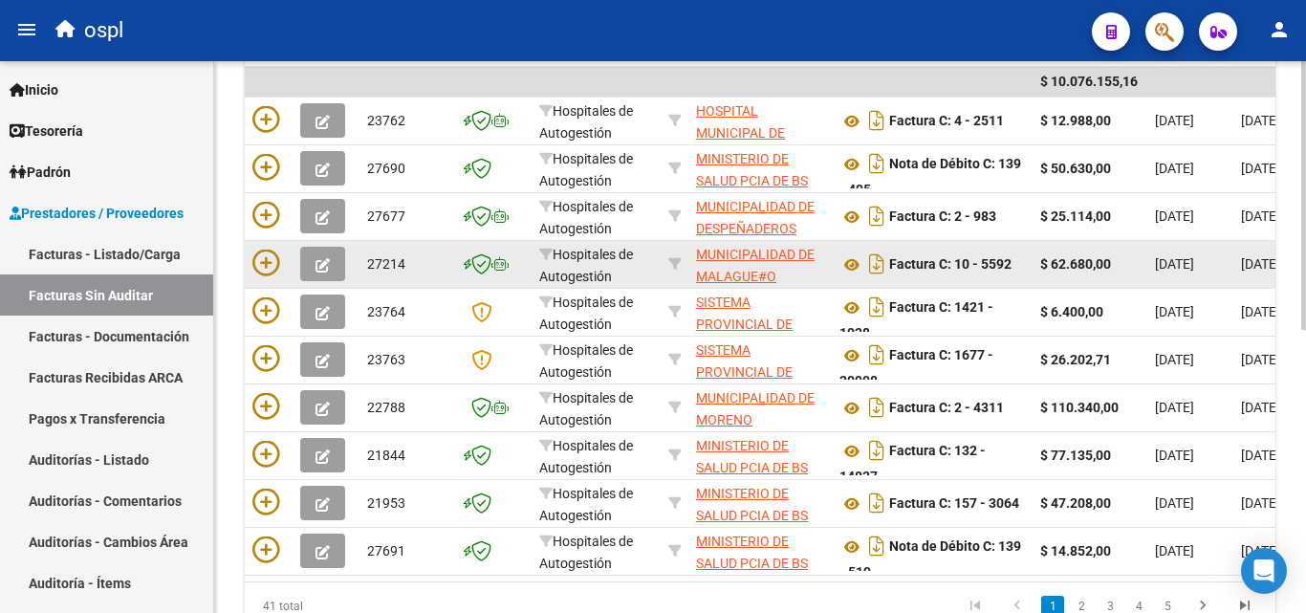
scroll to position [580, 0]
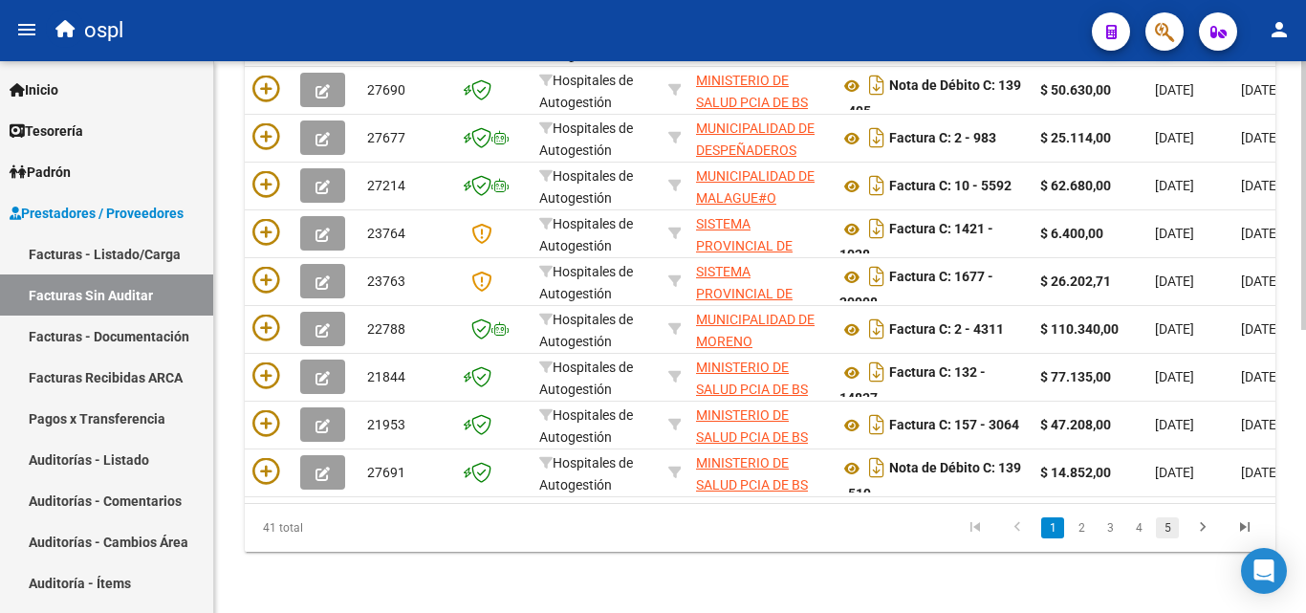
click at [1178, 533] on link "5" at bounding box center [1167, 527] width 23 height 21
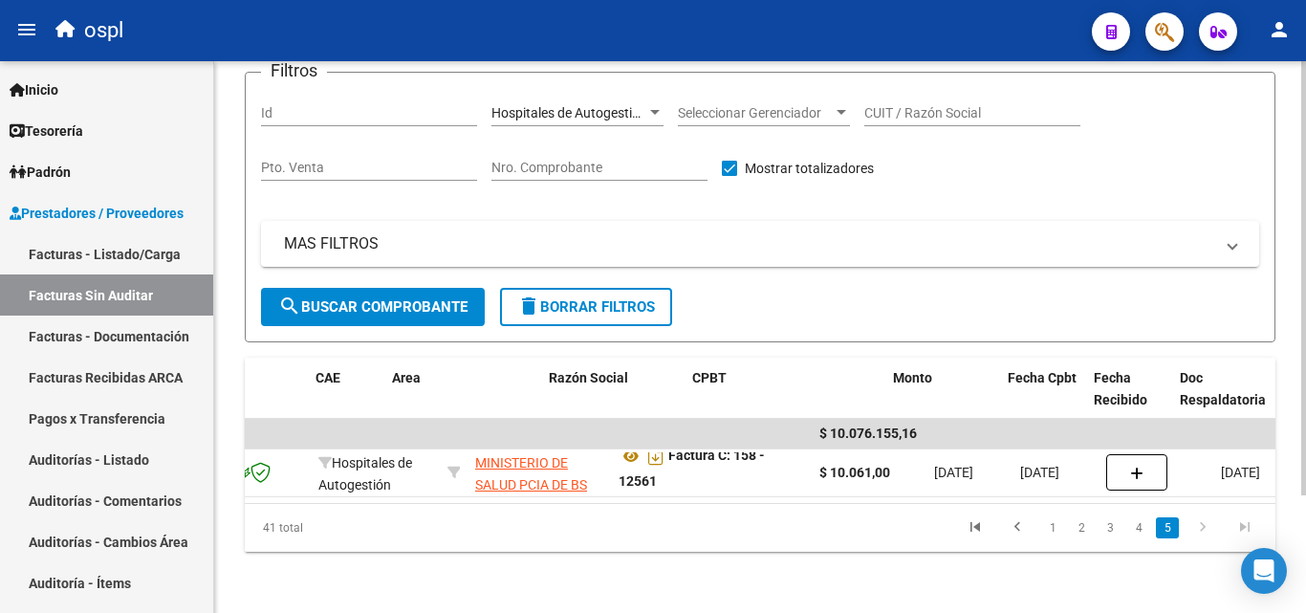
scroll to position [0, 0]
